Goal: Navigation & Orientation: Find specific page/section

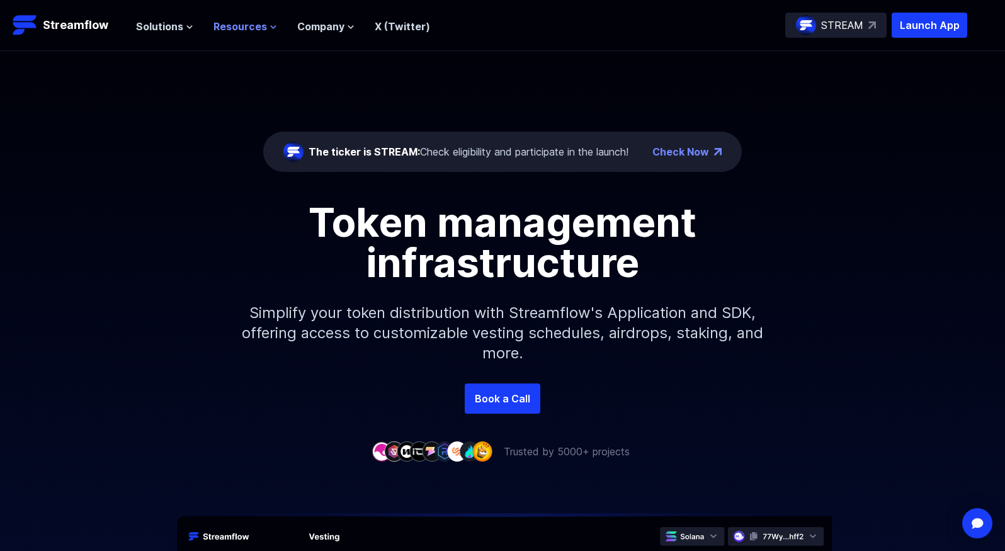
click at [241, 29] on span "Resources" at bounding box center [241, 26] width 54 height 15
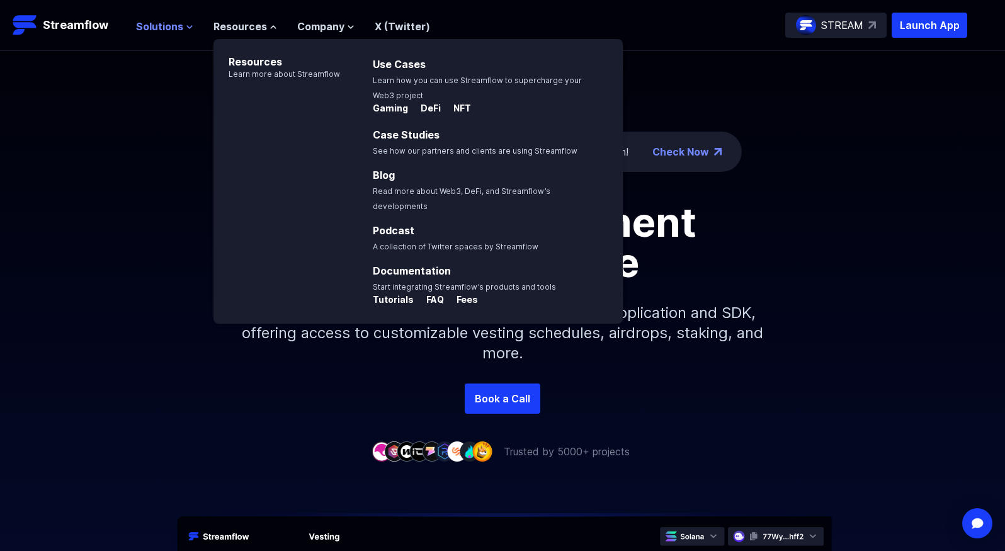
click at [188, 22] on button "Solutions" at bounding box center [164, 26] width 57 height 15
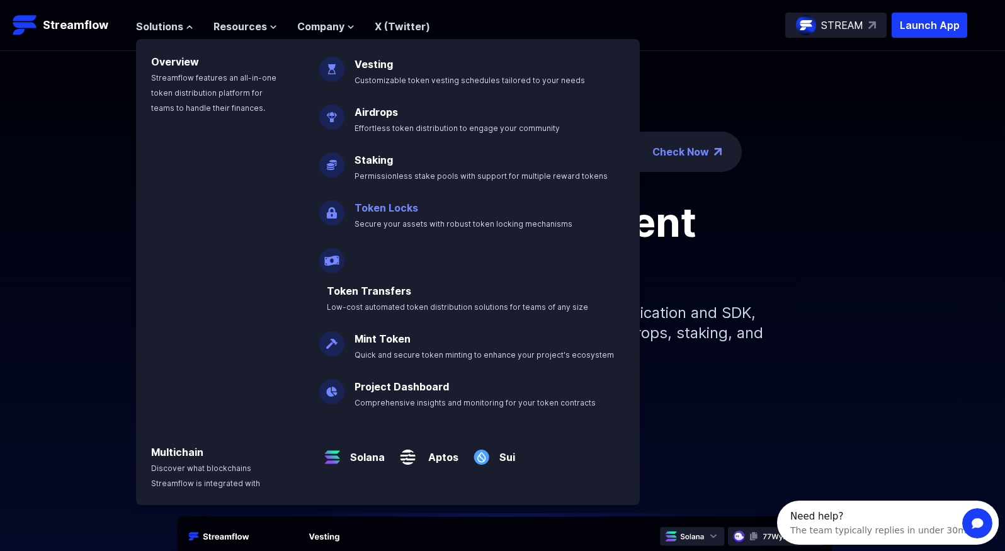
click at [384, 214] on p "Token Locks Secure your assets with robust token locking mechanisms" at bounding box center [472, 210] width 251 height 40
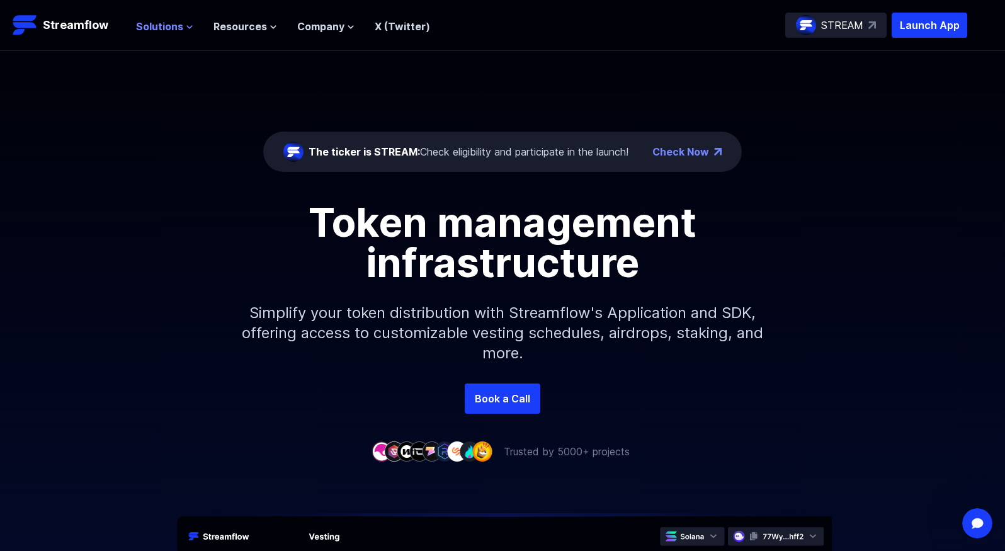
click at [173, 27] on span "Solutions" at bounding box center [159, 26] width 47 height 15
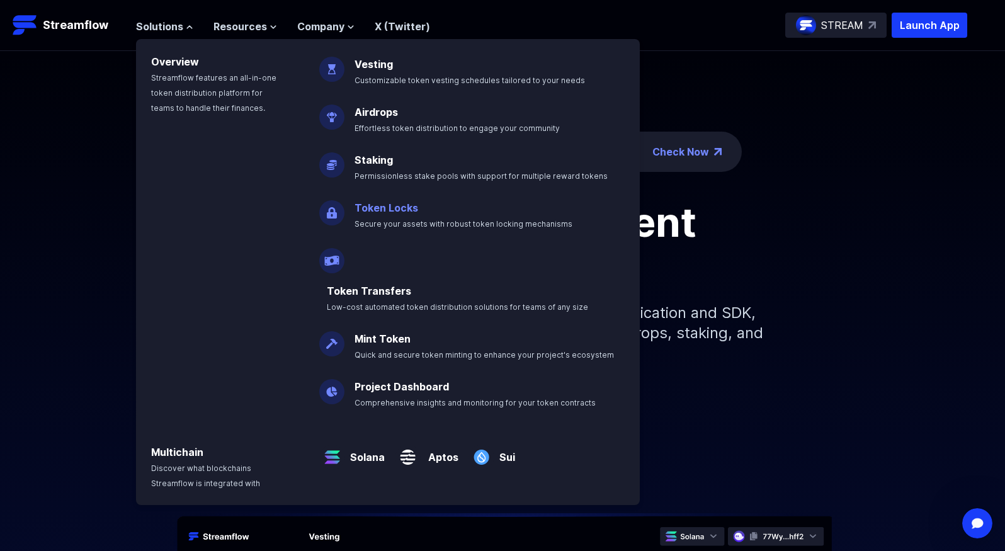
click at [373, 202] on link "Token Locks" at bounding box center [387, 208] width 64 height 13
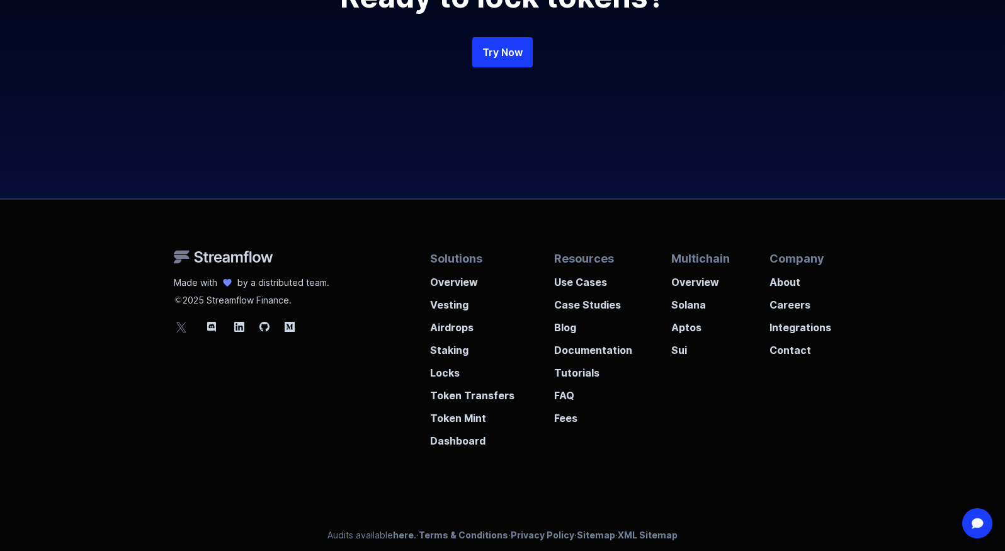
scroll to position [2945, 0]
